Goal: Information Seeking & Learning: Check status

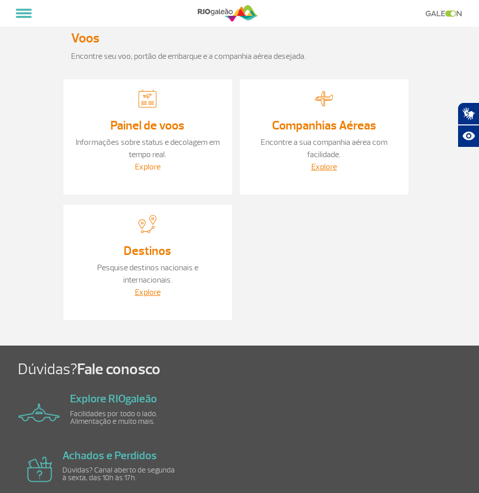
click at [140, 168] on link "Explore" at bounding box center [148, 167] width 26 height 10
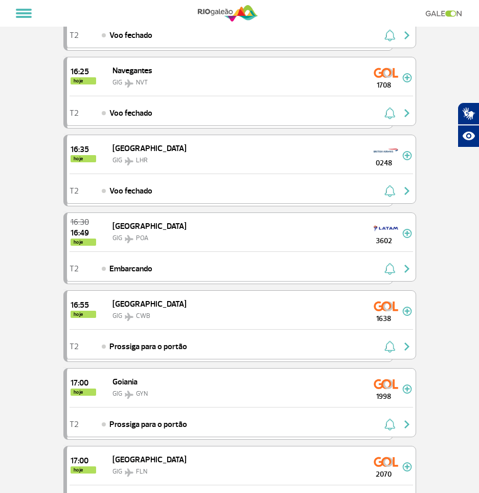
scroll to position [1508, 0]
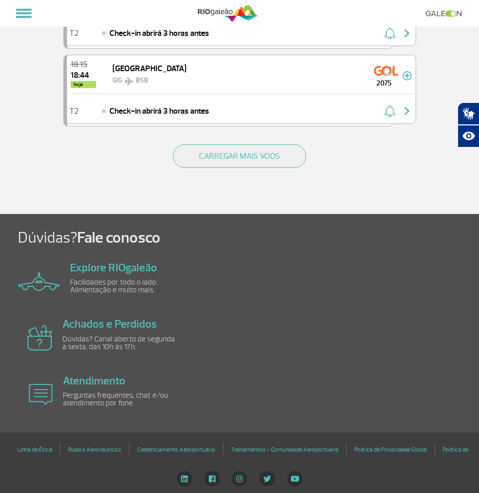
drag, startPoint x: 41, startPoint y: 105, endPoint x: 43, endPoint y: 231, distance: 126.4
click at [217, 152] on button "CARREGAR MAIS VOOS" at bounding box center [240, 156] width 134 height 24
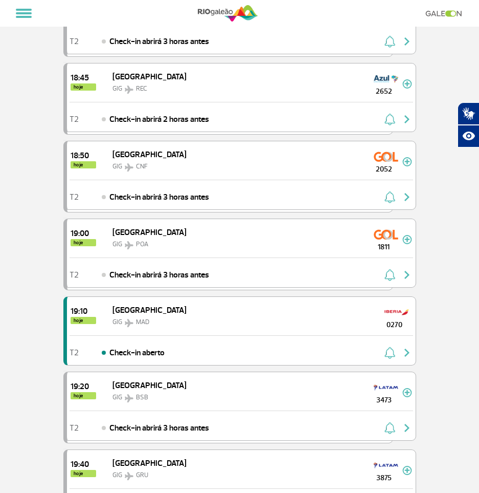
drag, startPoint x: 43, startPoint y: 274, endPoint x: 41, endPoint y: 316, distance: 42.0
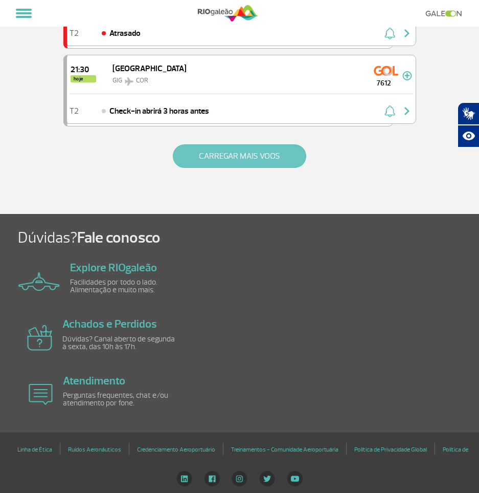
click at [212, 153] on button "CARREGAR MAIS VOOS" at bounding box center [240, 156] width 134 height 24
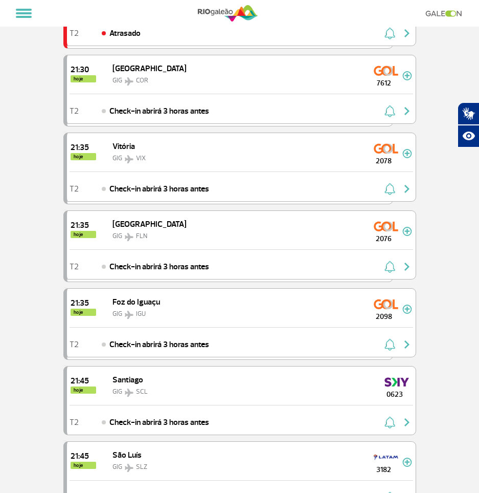
scroll to position [4613, 0]
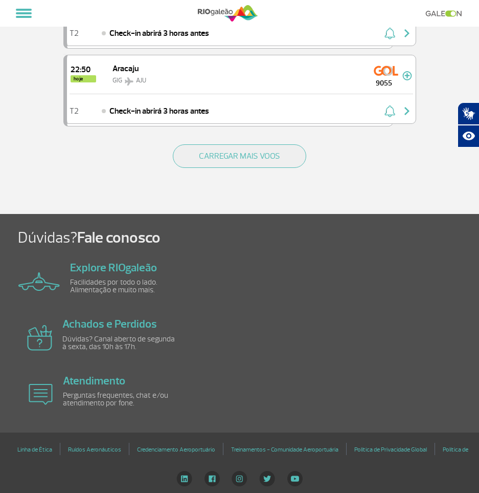
drag, startPoint x: 39, startPoint y: 284, endPoint x: 39, endPoint y: 296, distance: 11.8
click at [225, 148] on button "CARREGAR MAIS VOOS" at bounding box center [240, 156] width 134 height 24
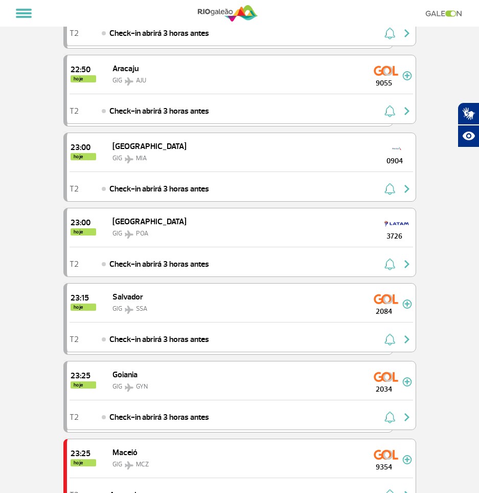
scroll to position [6156, 0]
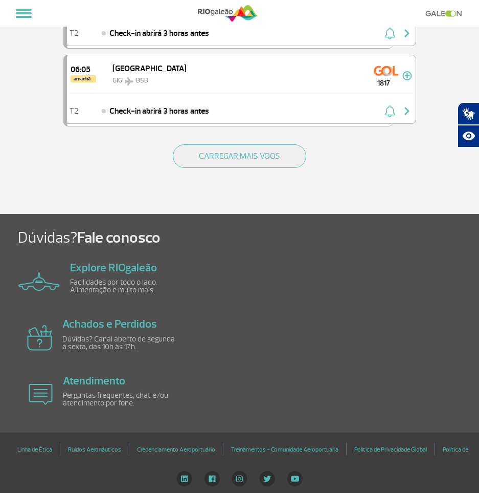
drag, startPoint x: 45, startPoint y: 177, endPoint x: 39, endPoint y: 283, distance: 107.1
click at [216, 149] on button "CARREGAR MAIS VOOS" at bounding box center [240, 156] width 134 height 24
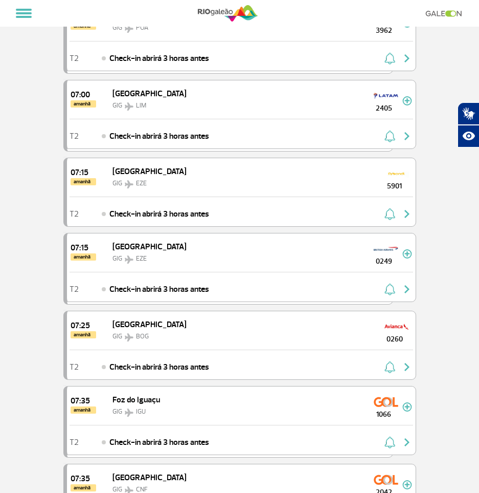
scroll to position [7082, 0]
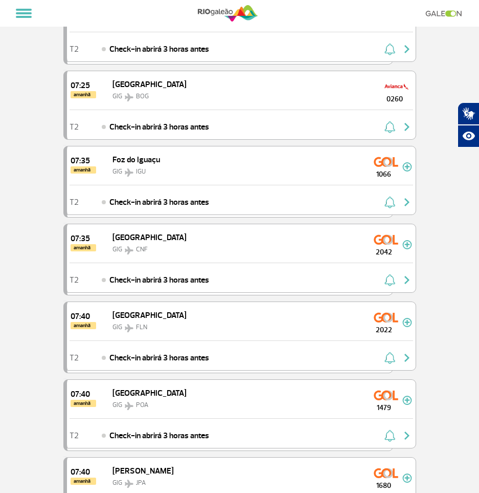
drag, startPoint x: 49, startPoint y: 228, endPoint x: 50, endPoint y: 273, distance: 45.0
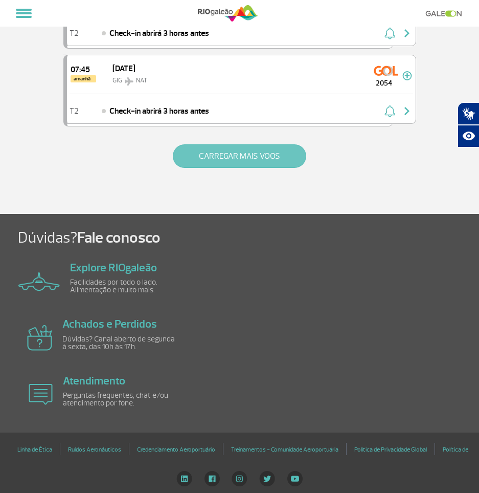
click at [206, 155] on button "CARREGAR MAIS VOOS" at bounding box center [240, 156] width 134 height 24
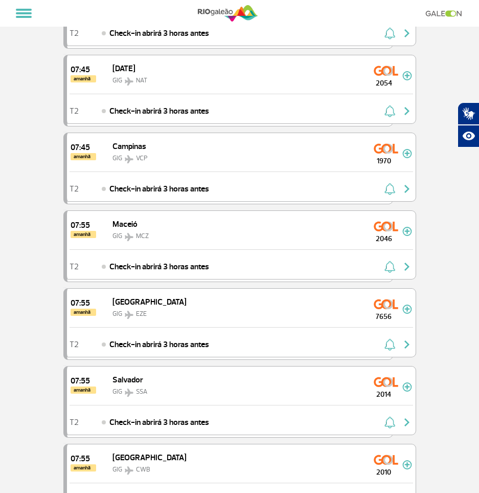
scroll to position [9252, 0]
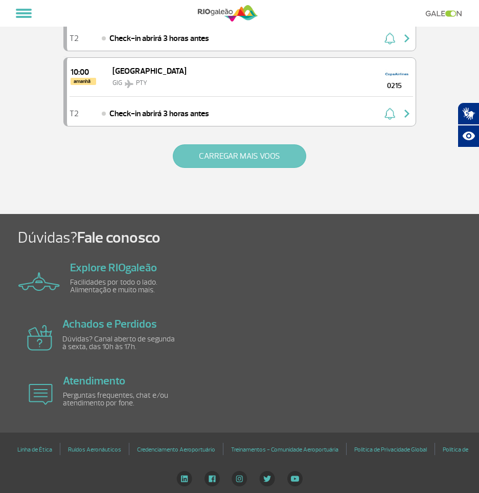
click at [207, 150] on button "CARREGAR MAIS VOOS" at bounding box center [240, 156] width 134 height 24
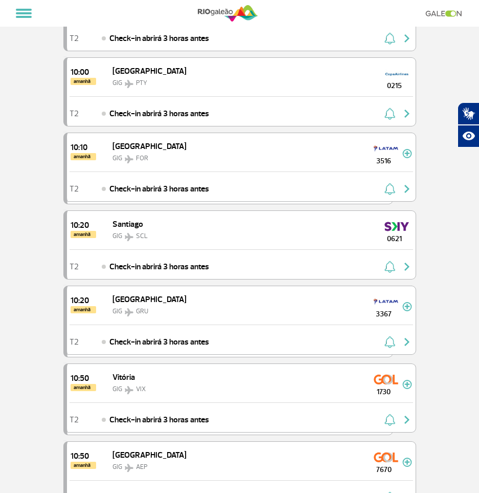
drag, startPoint x: 54, startPoint y: 223, endPoint x: 53, endPoint y: 245, distance: 22.0
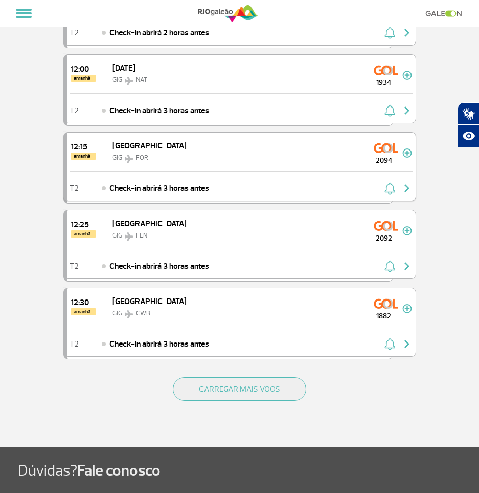
click at [140, 163] on div "GIG FOR" at bounding box center [150, 157] width 74 height 12
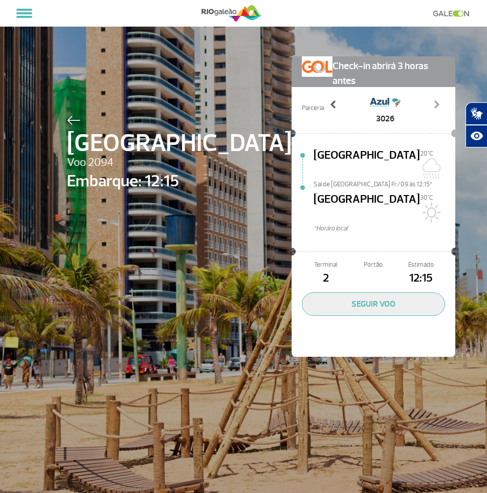
click at [328, 106] on span at bounding box center [333, 104] width 10 height 10
